Goal: Navigation & Orientation: Find specific page/section

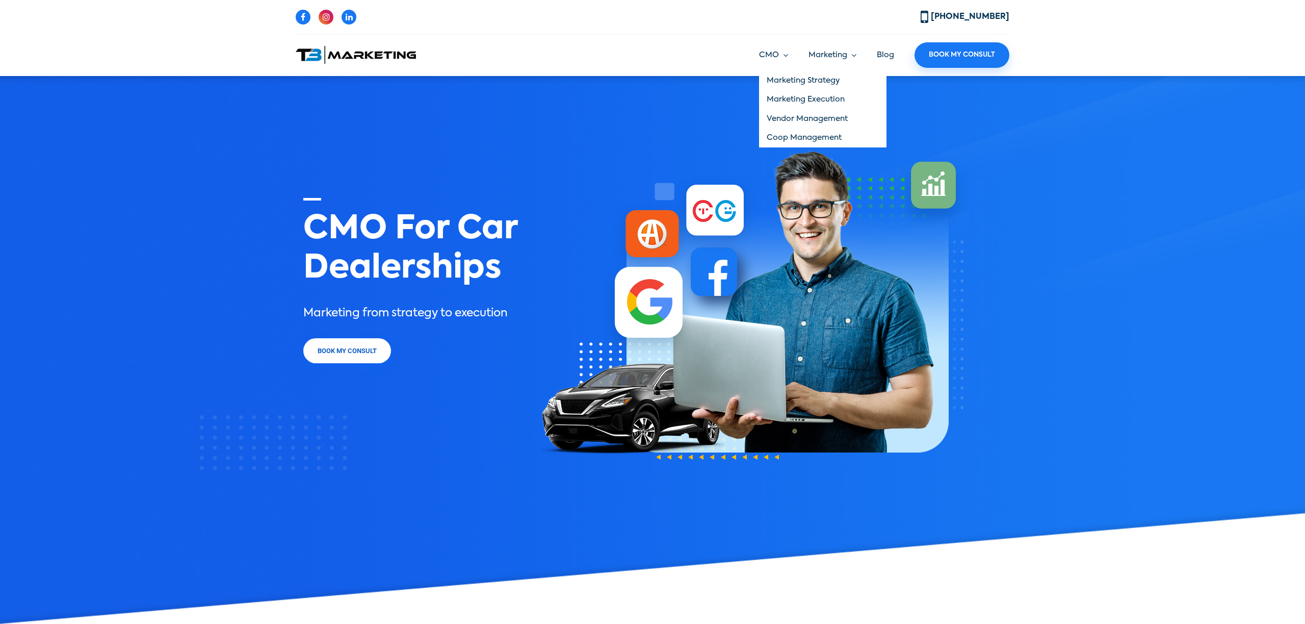
click at [793, 79] on link "Marketing Strategy" at bounding box center [822, 80] width 127 height 19
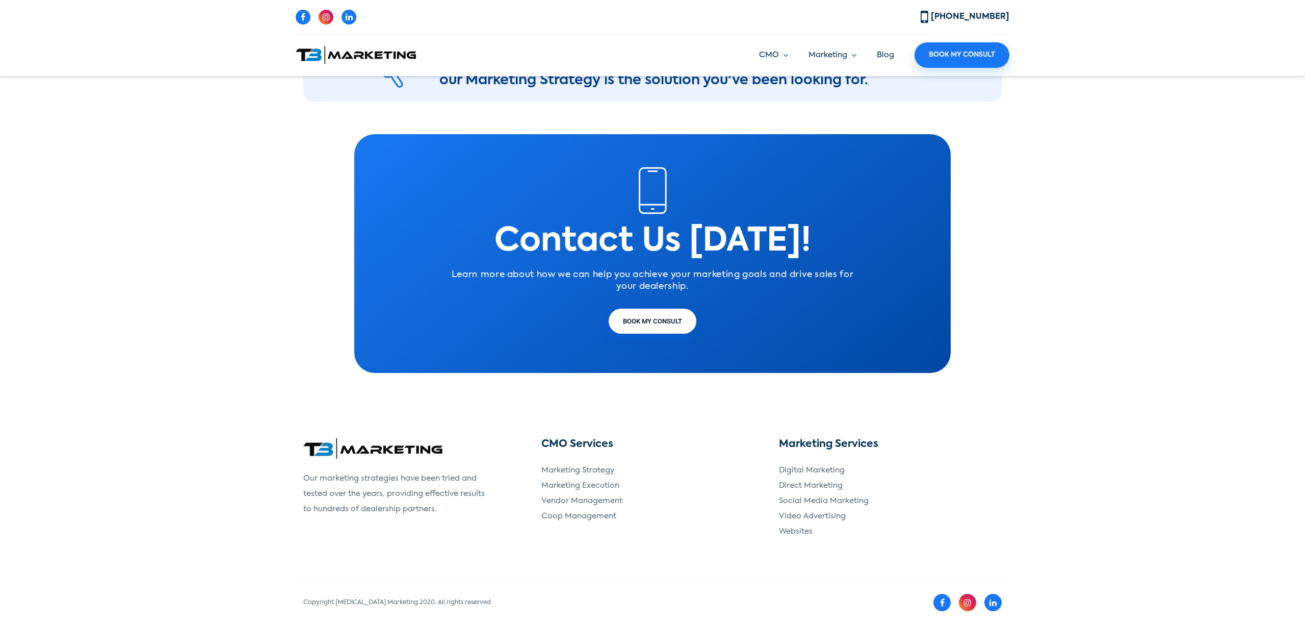
scroll to position [1842, 0]
click at [757, 519] on li "Coop Management" at bounding box center [652, 515] width 223 height 15
click at [993, 601] on icon at bounding box center [993, 602] width 7 height 8
click at [566, 517] on link "Coop Management" at bounding box center [578, 516] width 75 height 8
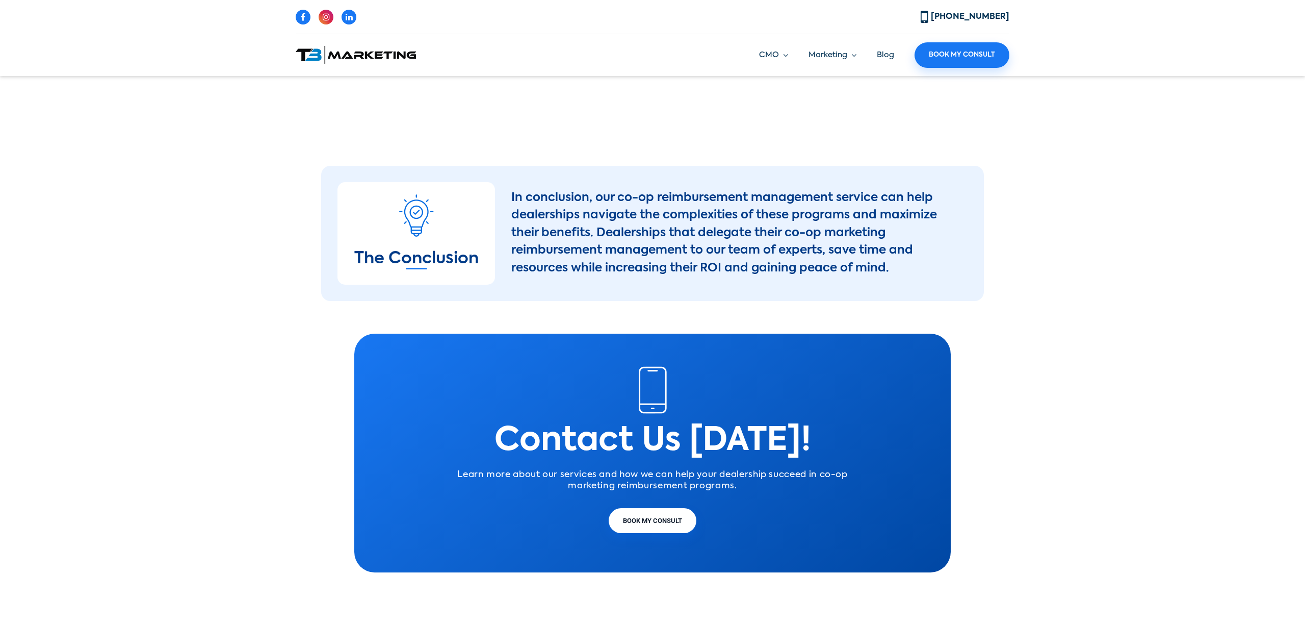
scroll to position [2071, 0]
